Goal: Download file/media

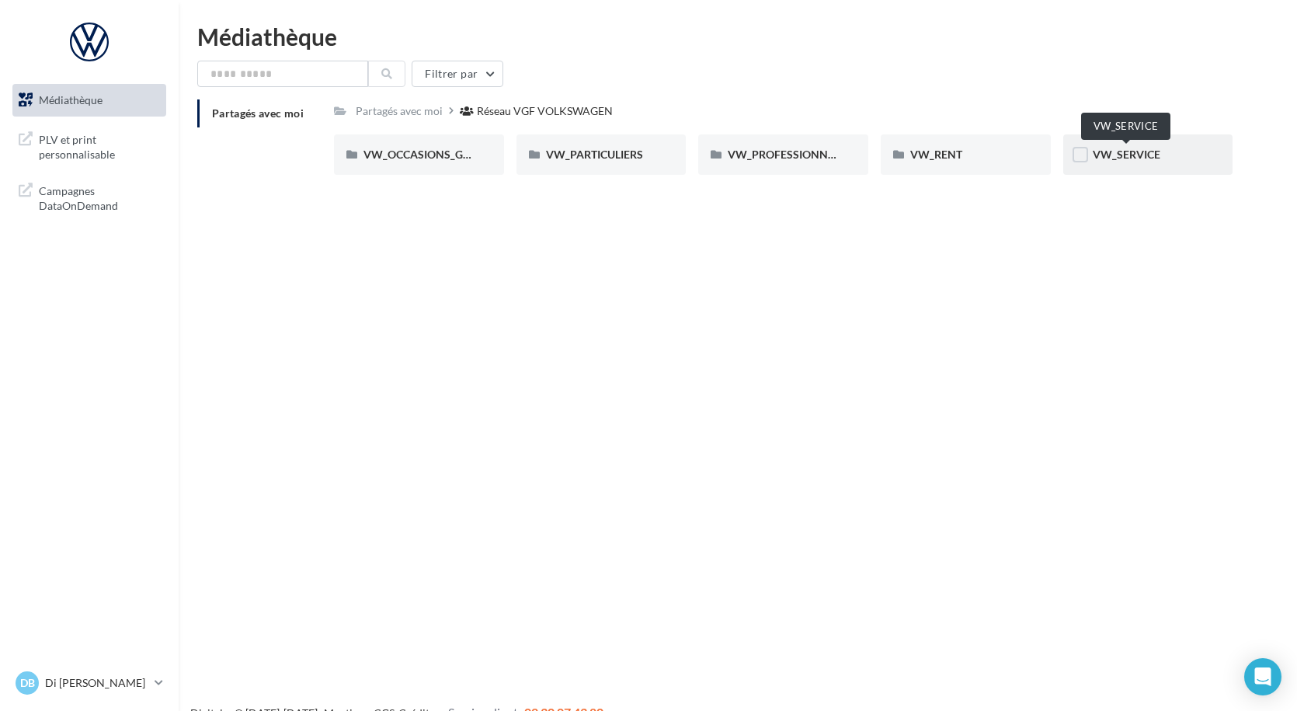
click at [1108, 156] on span "VW_SERVICE" at bounding box center [1127, 154] width 68 height 13
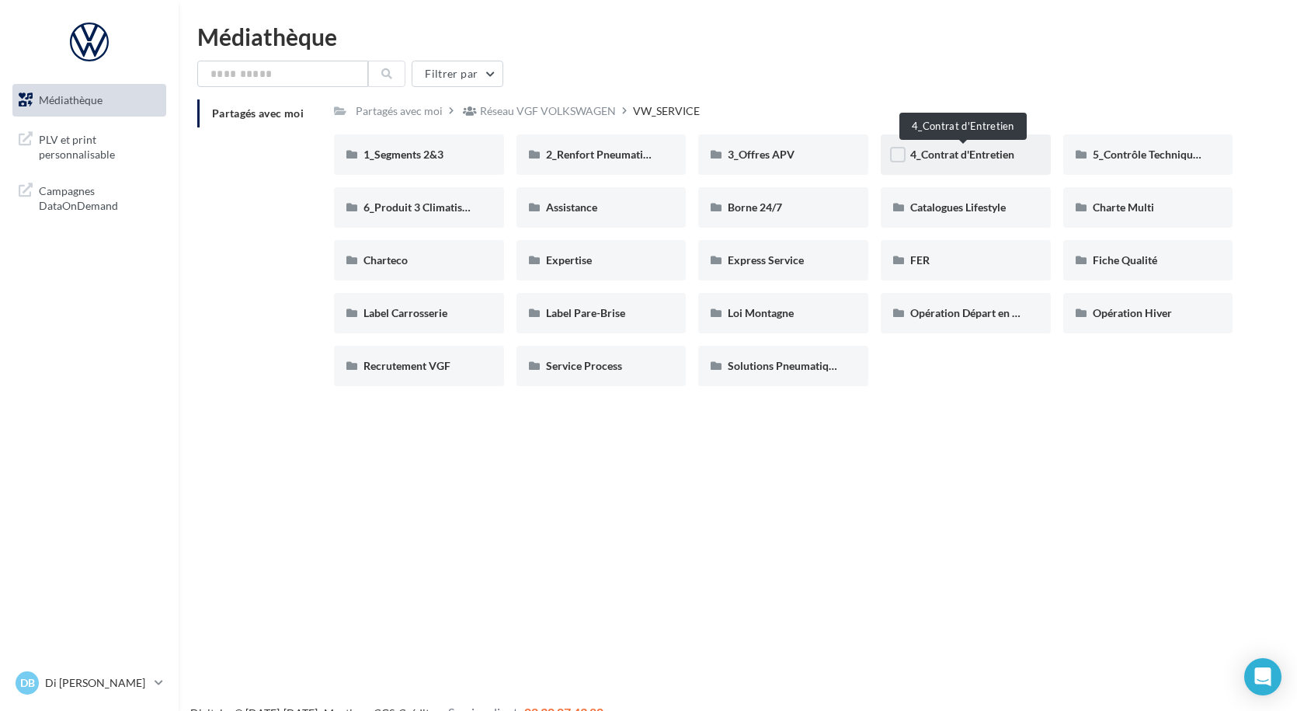
click at [987, 151] on span "4_Contrat d'Entretien" at bounding box center [962, 154] width 104 height 13
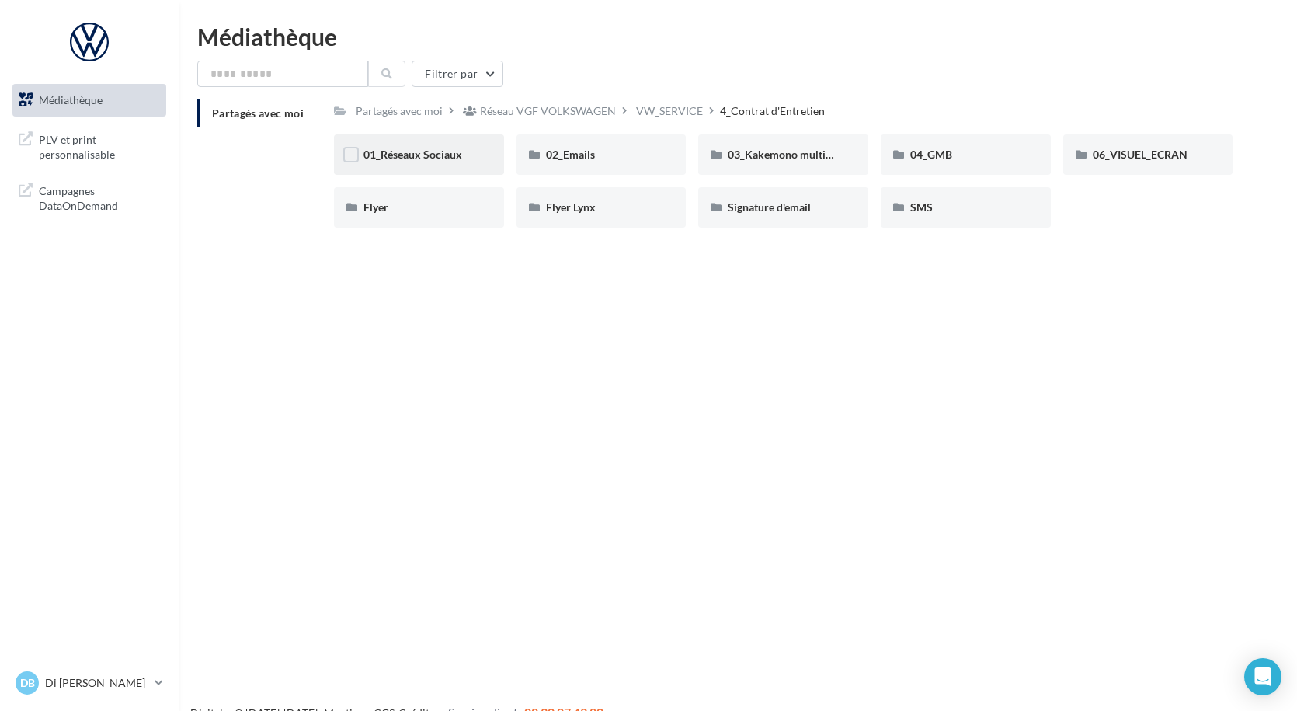
click at [440, 164] on div "01_Réseaux Sociaux" at bounding box center [419, 154] width 170 height 40
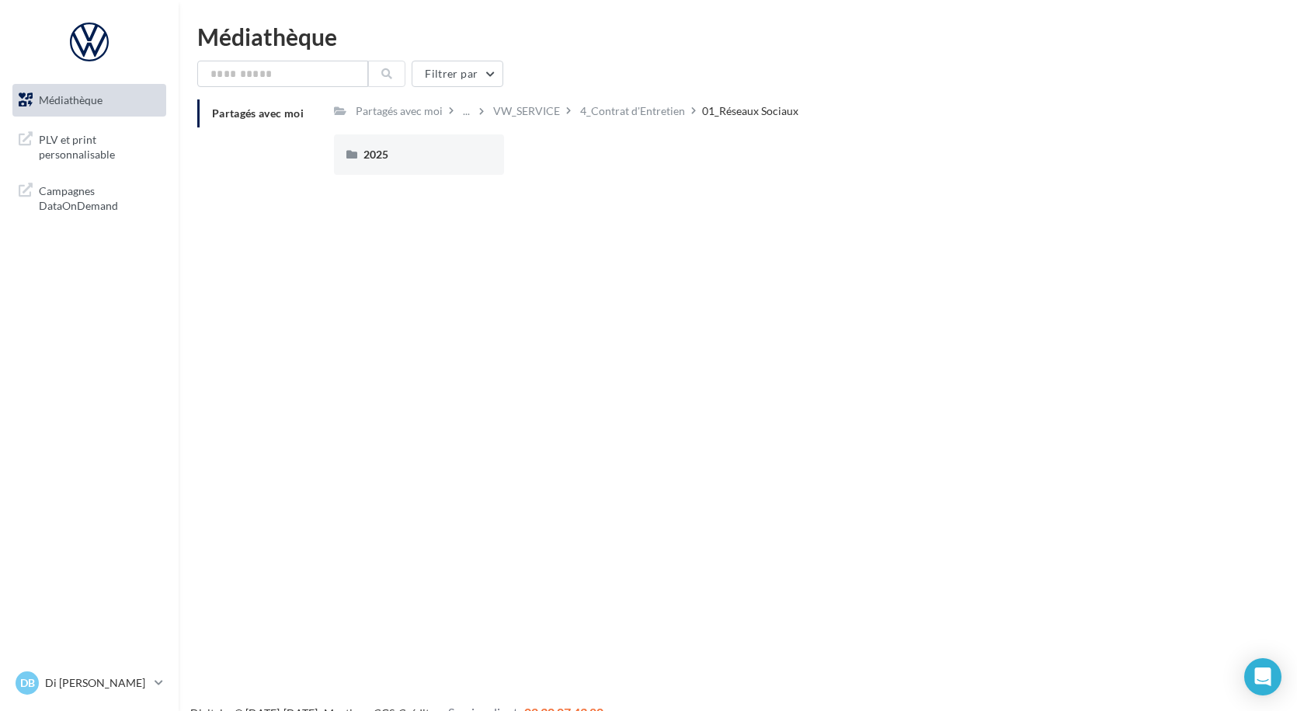
click at [440, 164] on div "2025" at bounding box center [419, 154] width 170 height 40
click at [538, 155] on label at bounding box center [534, 155] width 16 height 16
click at [538, 155] on icon at bounding box center [533, 154] width 11 height 11
click at [592, 158] on div "Posts" at bounding box center [601, 155] width 111 height 16
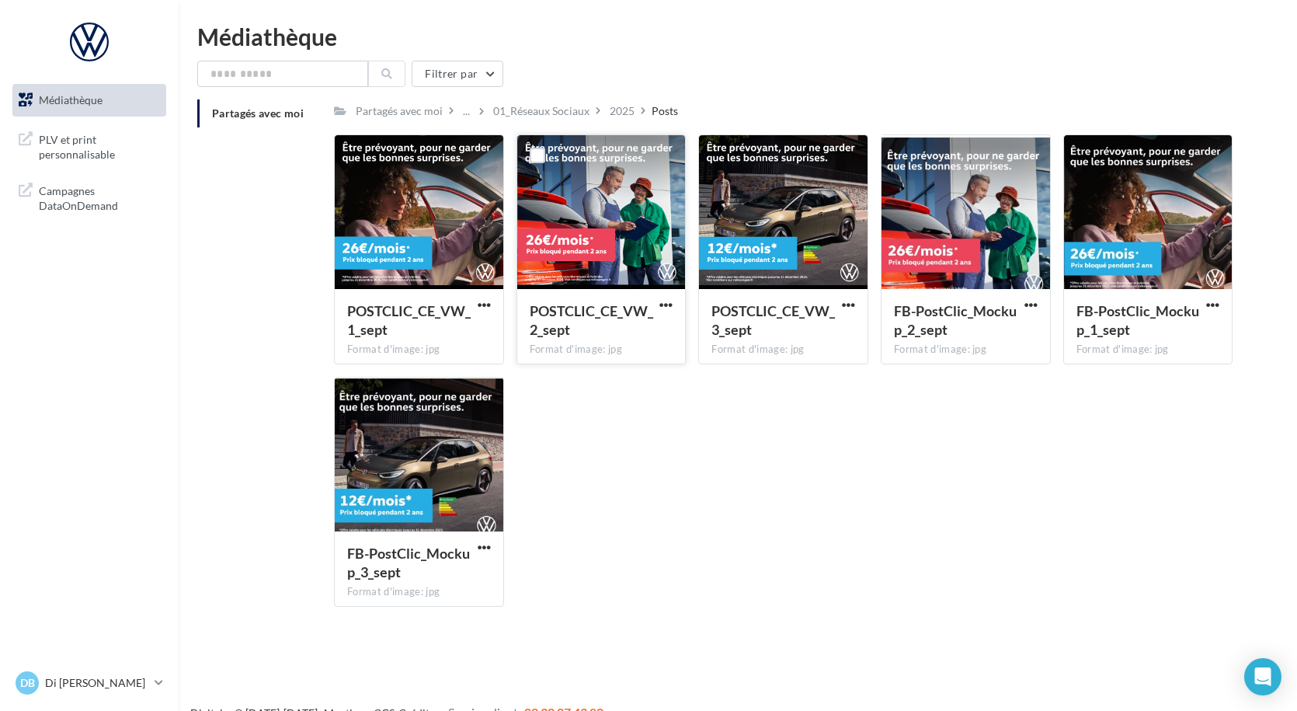
click at [586, 235] on div at bounding box center [601, 212] width 169 height 155
click at [663, 304] on span "button" at bounding box center [665, 304] width 13 height 13
click at [630, 330] on button "Télécharger" at bounding box center [597, 335] width 155 height 40
click at [480, 300] on span "button" at bounding box center [484, 304] width 13 height 13
click at [457, 328] on button "Télécharger" at bounding box center [416, 335] width 155 height 40
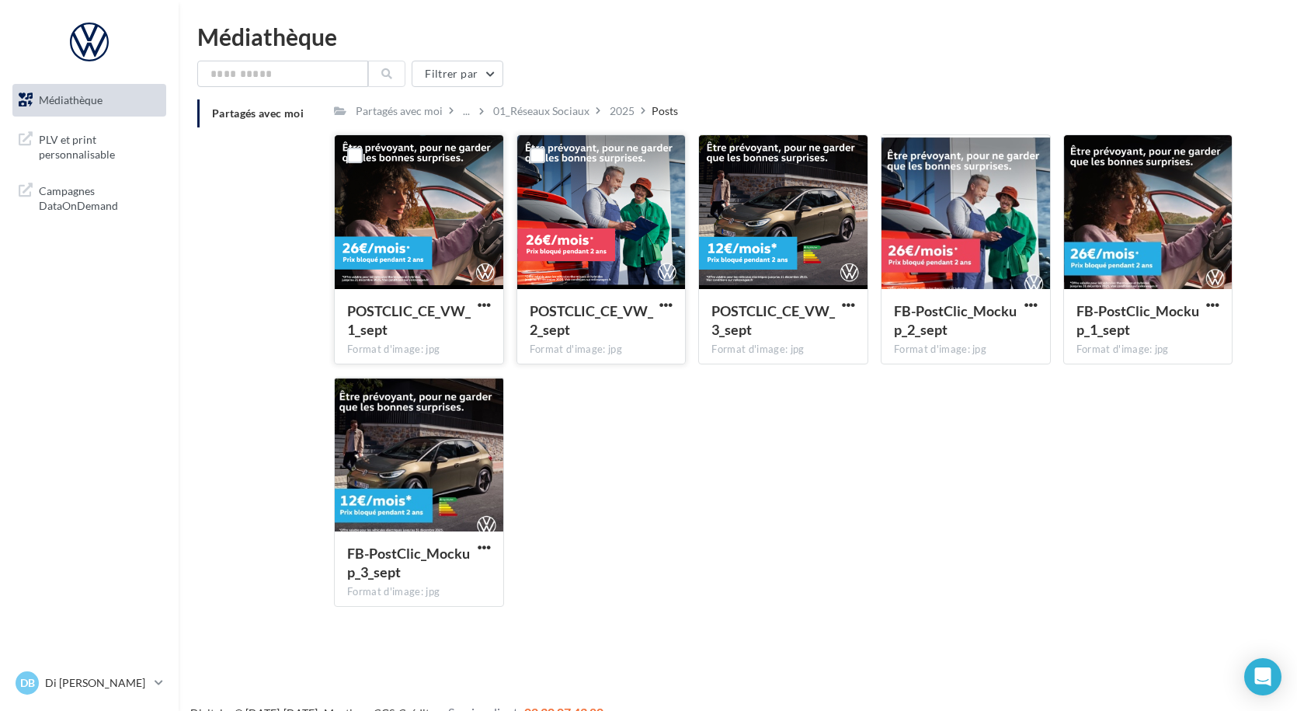
click at [610, 394] on div "POSTCLIC_CE_VW_1_sept Format d'image: jpg POSTCLIC_CE_VW_1_sept POSTCLIC_CE_VW_…" at bounding box center [789, 376] width 911 height 485
click at [97, 93] on span "Médiathèque" at bounding box center [71, 99] width 64 height 13
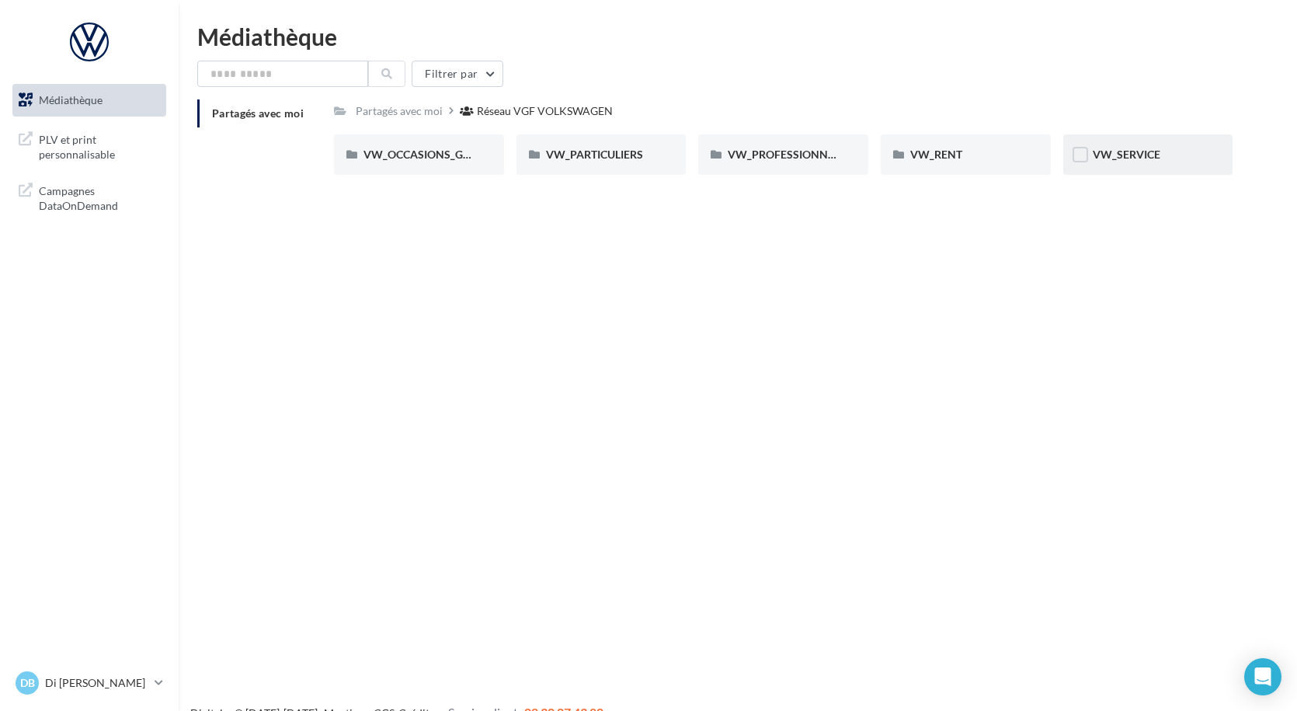
click at [1131, 144] on div "VW_SERVICE" at bounding box center [1148, 154] width 170 height 40
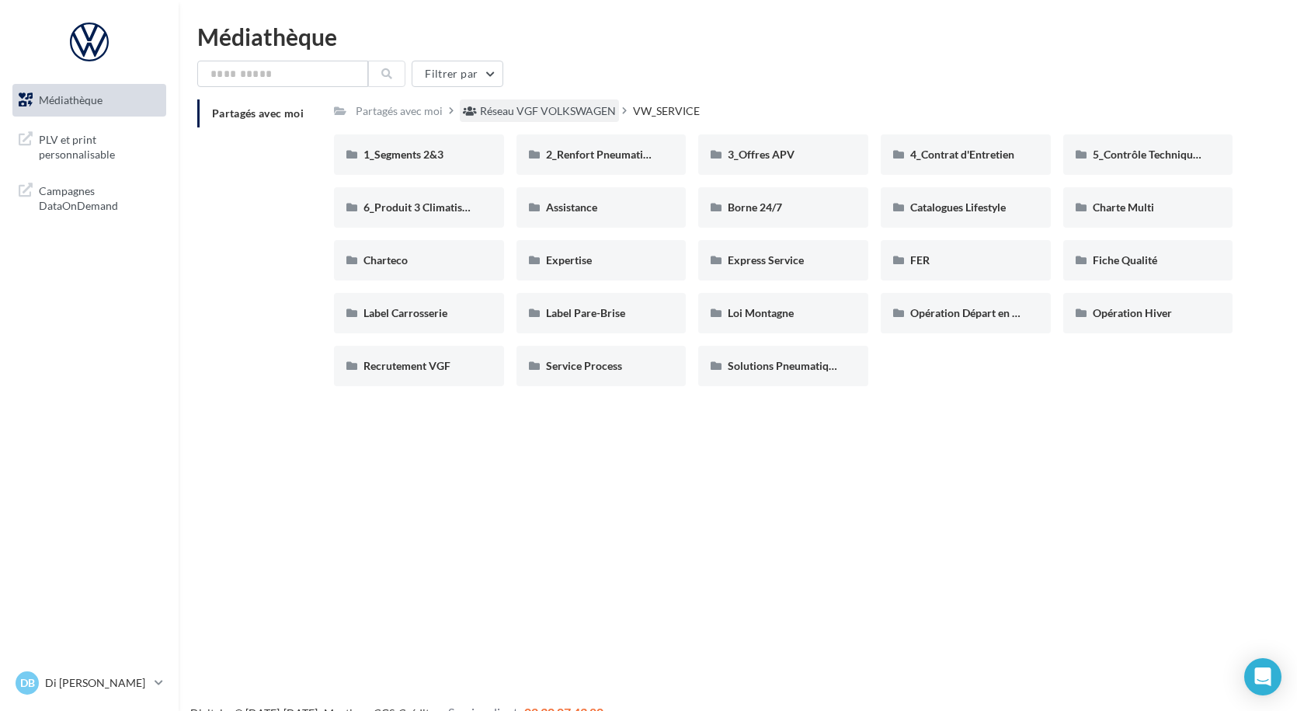
click at [548, 111] on div "Réseau VGF VOLKSWAGEN" at bounding box center [548, 111] width 136 height 16
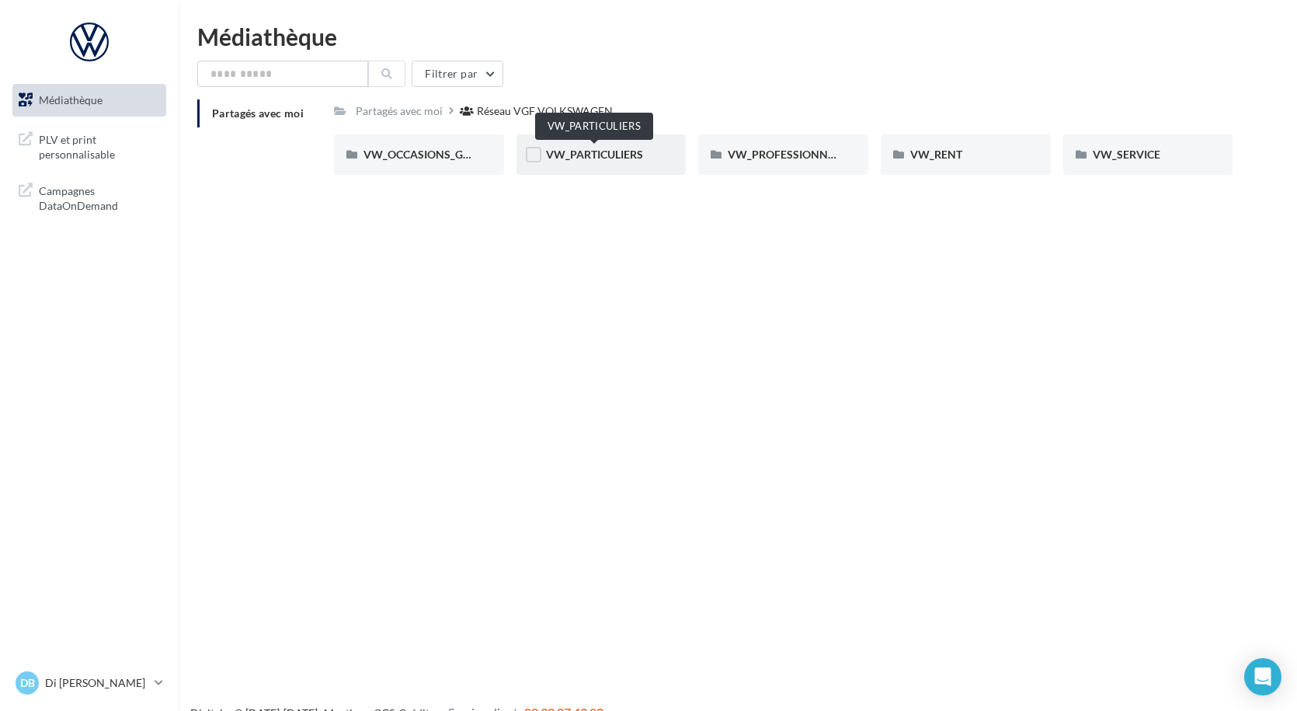
click at [589, 160] on span "VW_PARTICULIERS" at bounding box center [594, 154] width 97 height 13
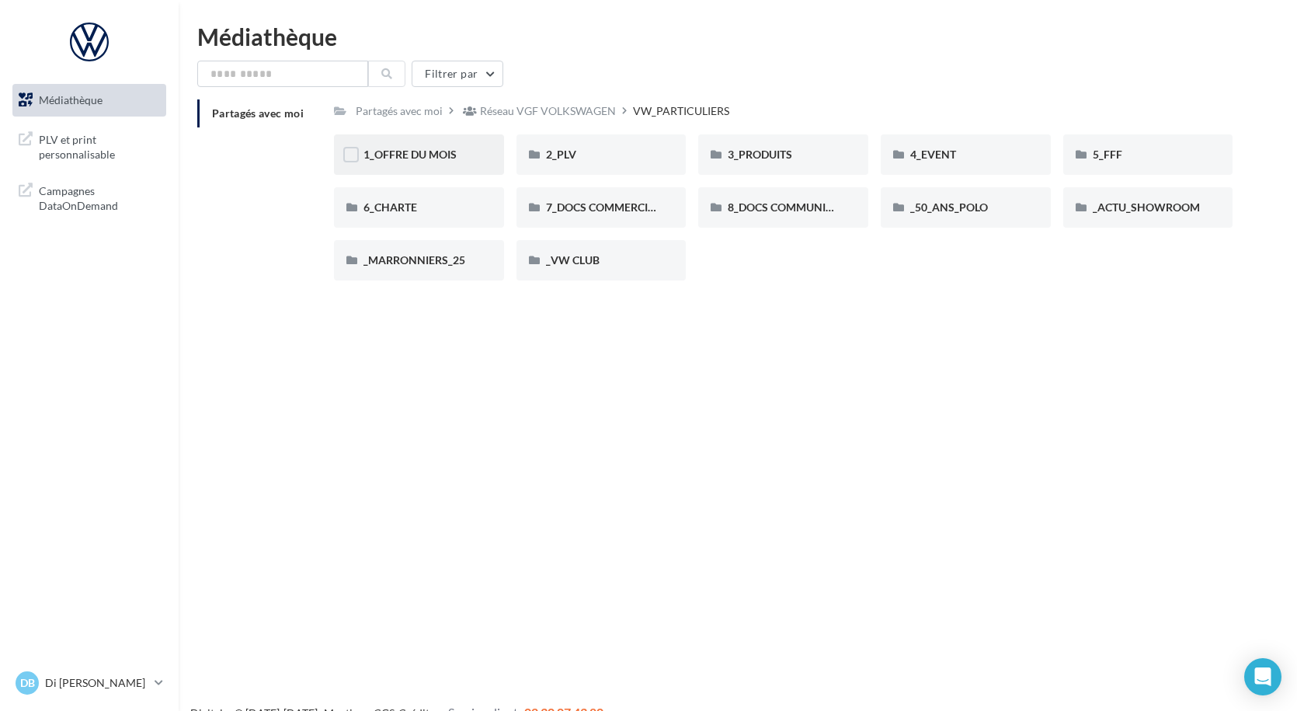
click at [398, 168] on div "1_OFFRE DU MOIS" at bounding box center [419, 154] width 170 height 40
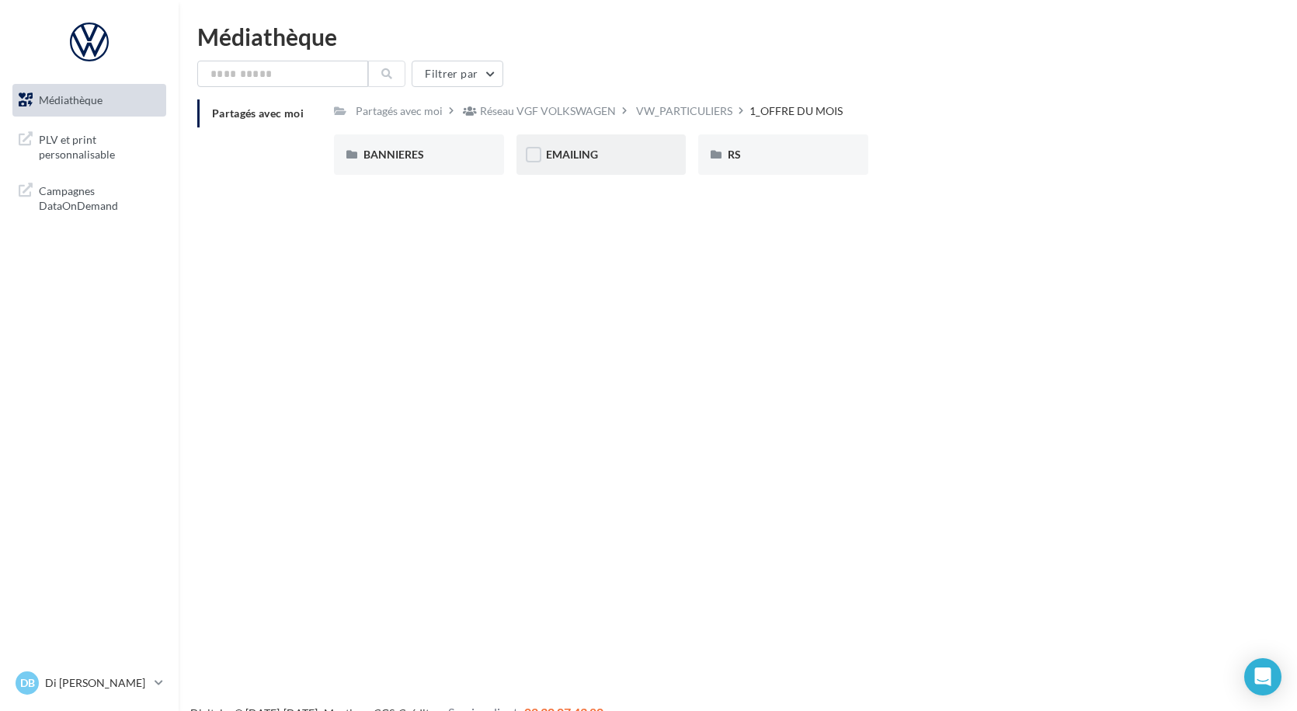
click at [565, 163] on div "EMAILING" at bounding box center [601, 154] width 170 height 40
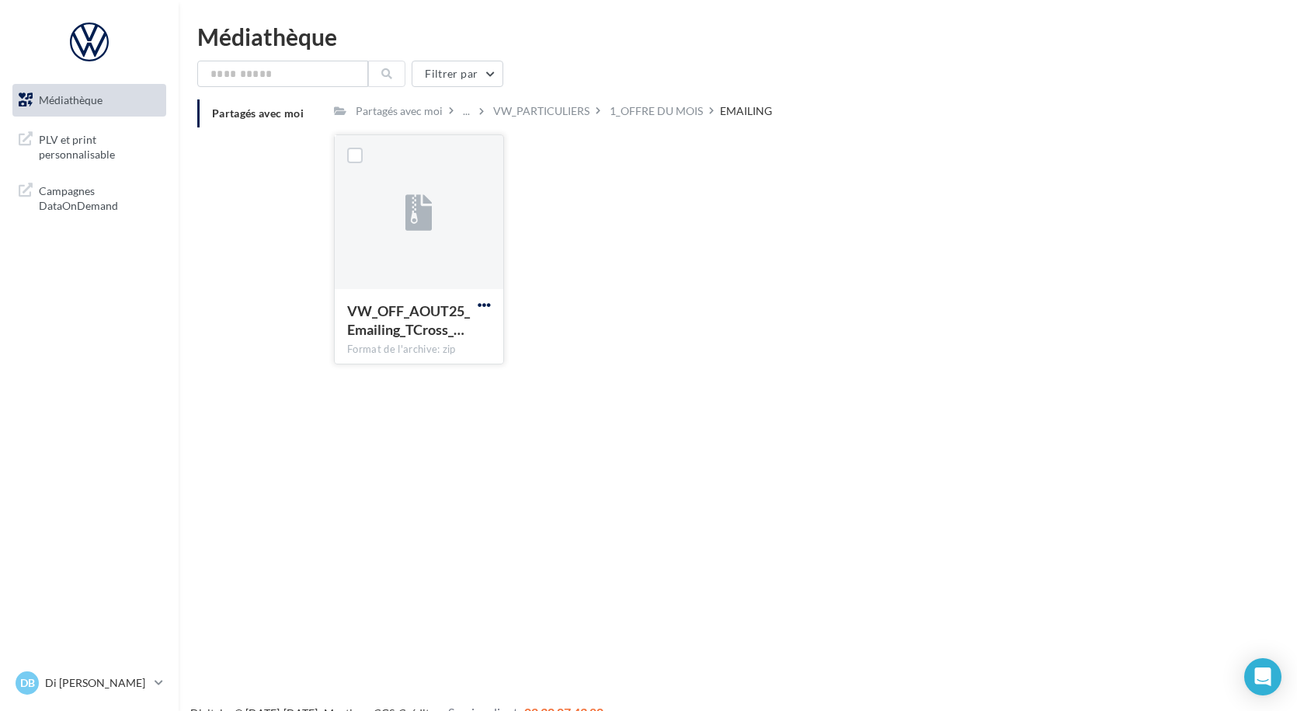
click at [485, 301] on span "button" at bounding box center [484, 304] width 13 height 13
click at [457, 325] on button "Télécharger" at bounding box center [416, 335] width 155 height 40
